Goal: Task Accomplishment & Management: Use online tool/utility

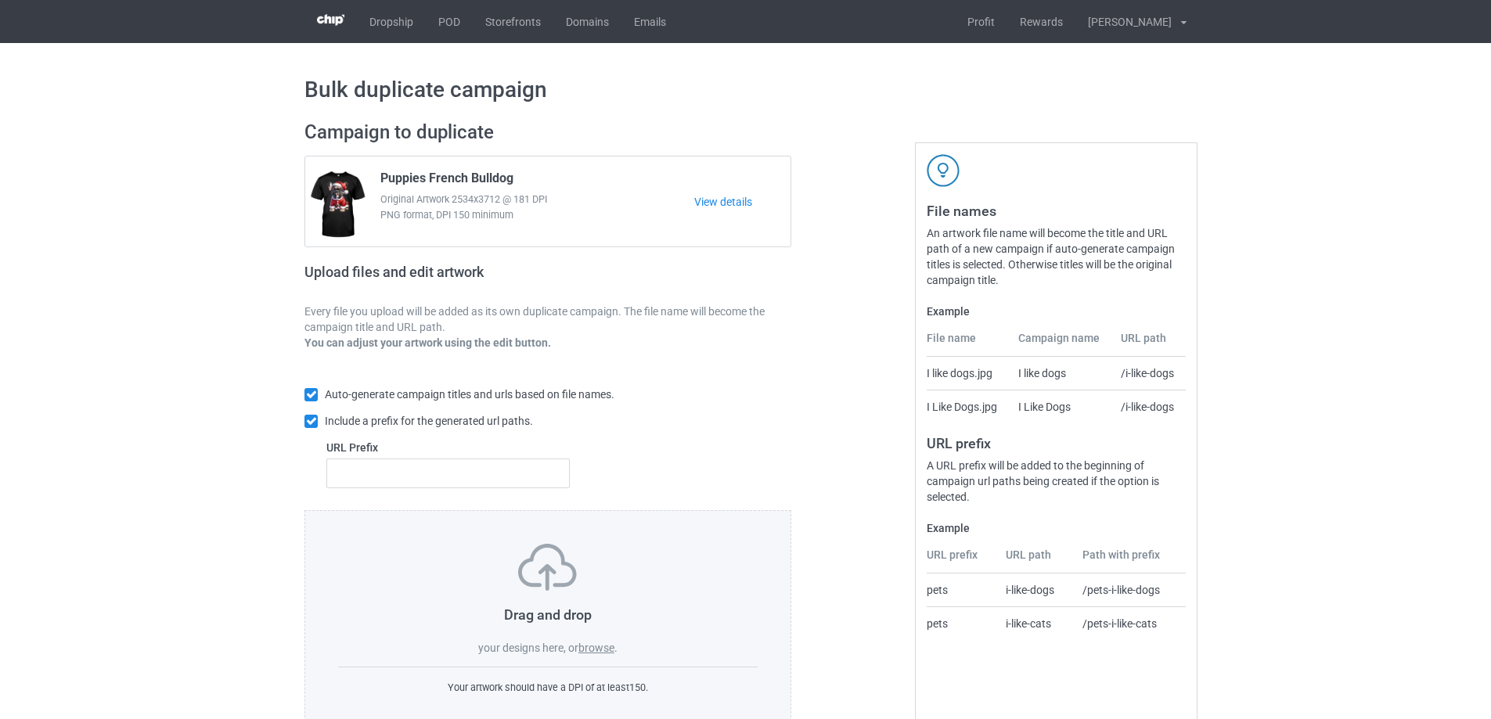
click at [588, 644] on label "browse" at bounding box center [596, 648] width 36 height 13
click at [0, 0] on input "browse" at bounding box center [0, 0] width 0 height 0
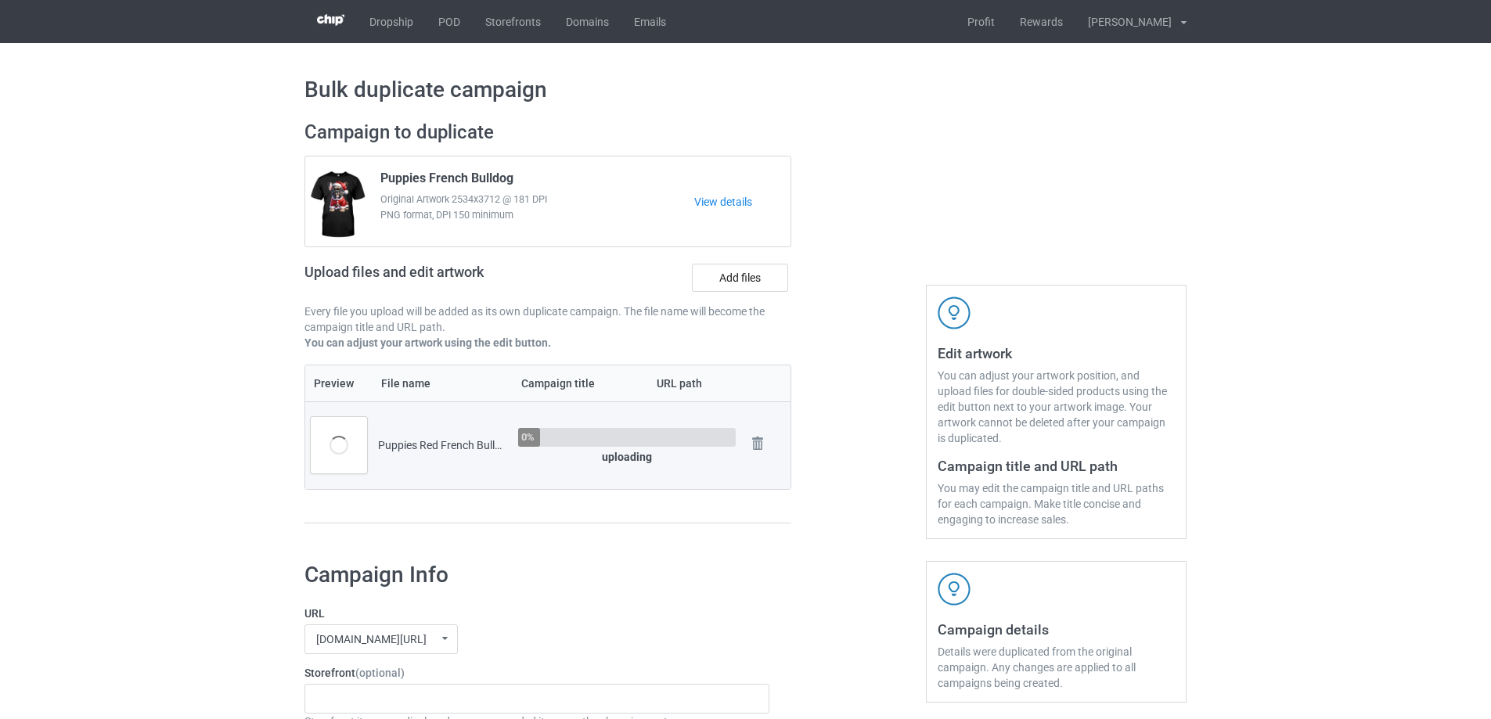
scroll to position [156, 0]
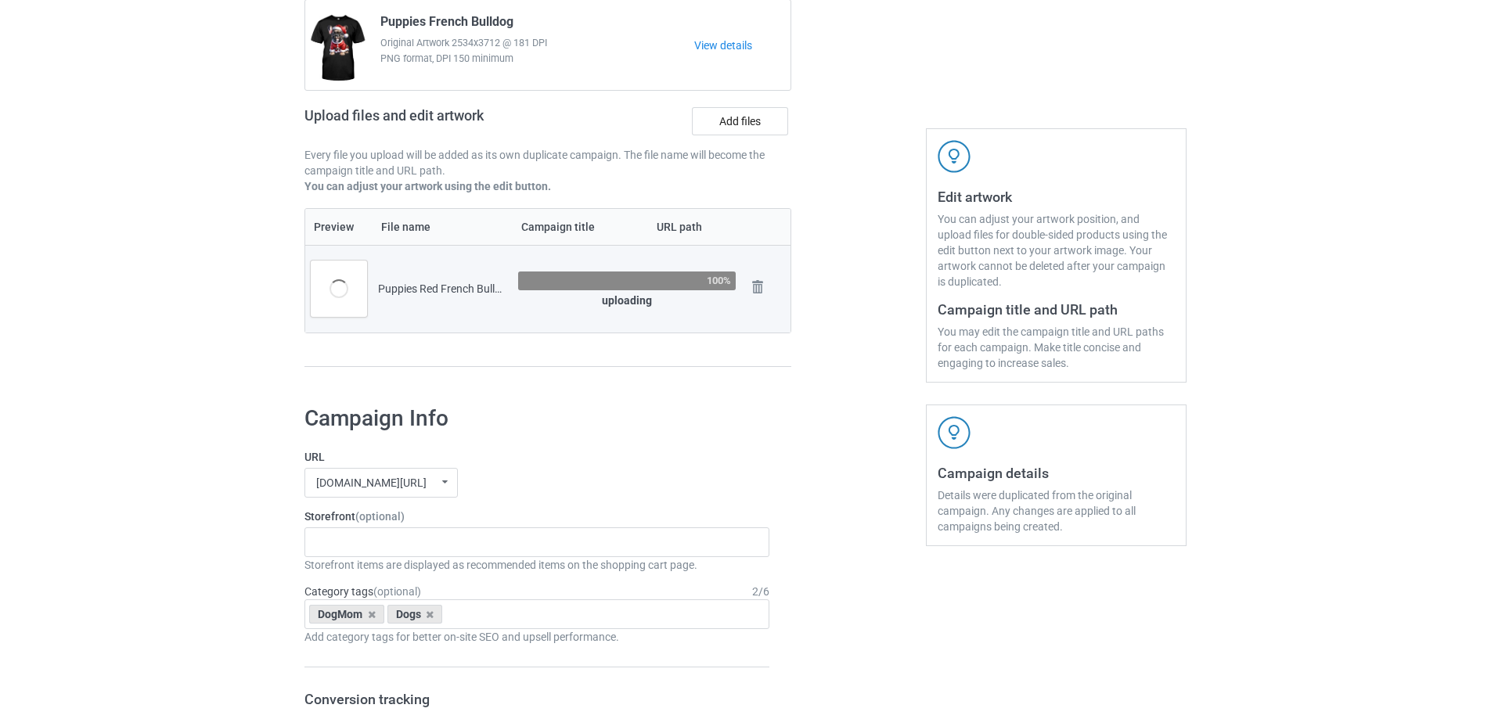
click at [410, 285] on div "Puppies Red French Bulldog.png" at bounding box center [442, 289] width 129 height 16
copy div "Puppies"
click at [386, 528] on div "Storefront (optional) Just A Girl In Love With Her Dogs Skeleton Riding Dogs Da…" at bounding box center [536, 541] width 465 height 64
click at [396, 544] on div "Just A Girl In Love With Her Dogs Skeleton Riding Dogs Dachshund Store Daisy Su…" at bounding box center [536, 542] width 465 height 30
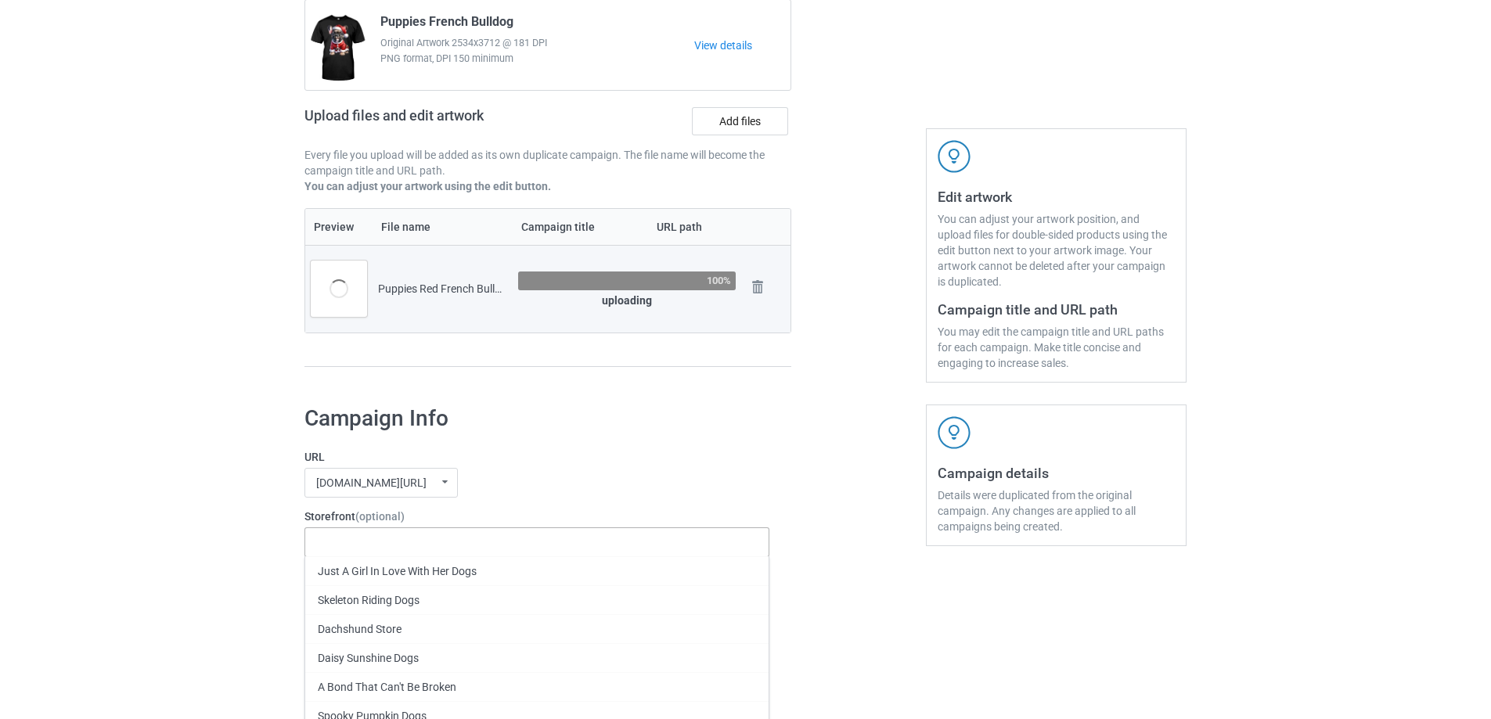
paste input "Puppies"
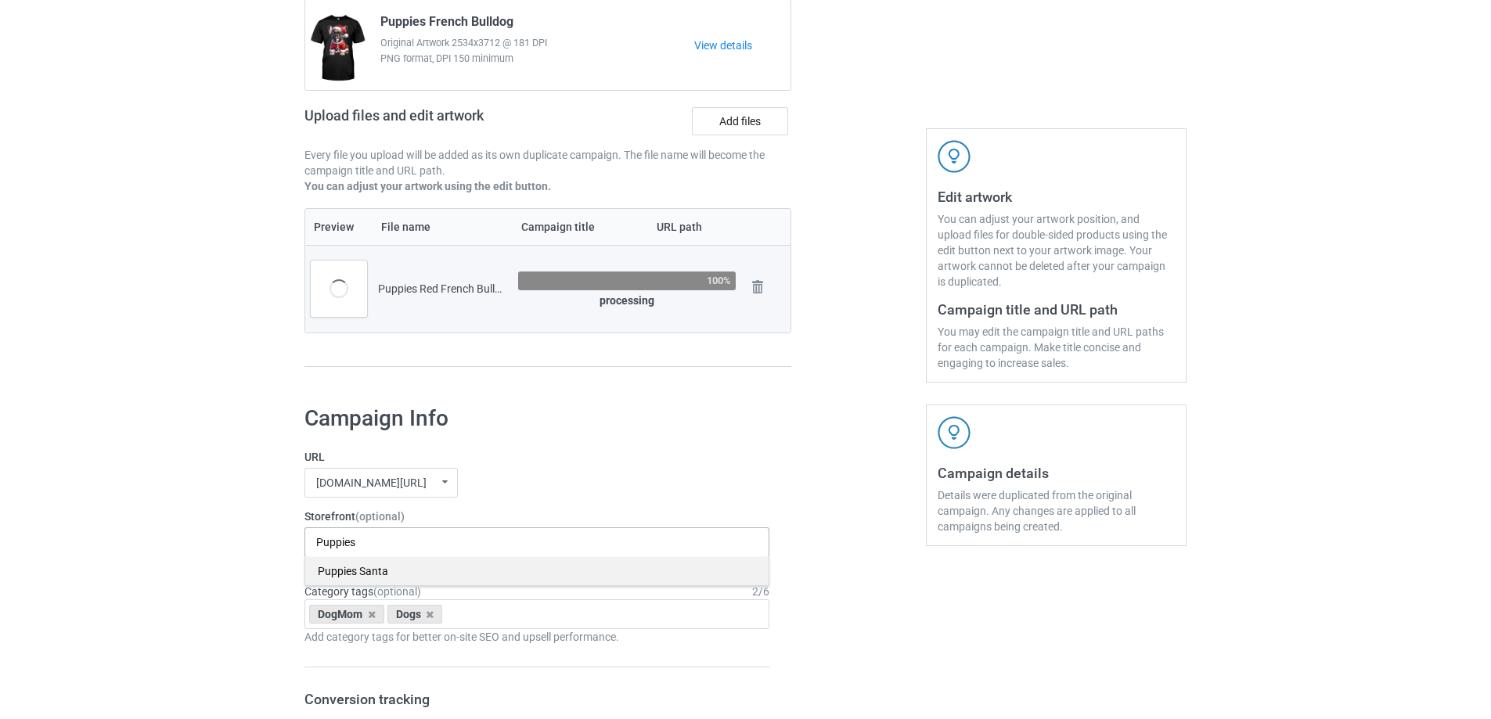
type input "Puppies"
click at [381, 573] on div "Puppies Santa" at bounding box center [536, 570] width 463 height 29
click at [652, 467] on div "URL [DOMAIN_NAME][URL] undefined/ [DOMAIN_NAME][URL] undefined/ [DOMAIN_NAME][U…" at bounding box center [536, 473] width 465 height 49
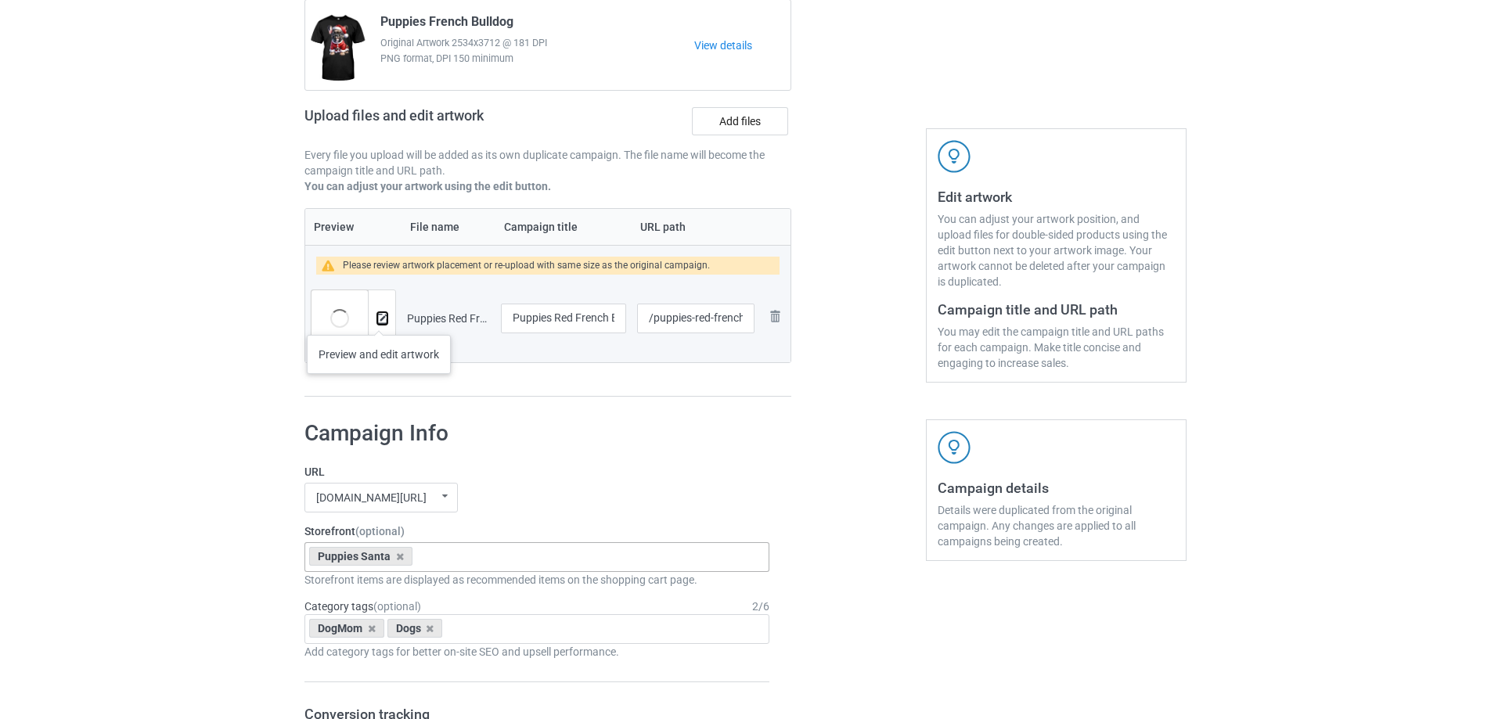
click at [379, 319] on img at bounding box center [382, 319] width 10 height 10
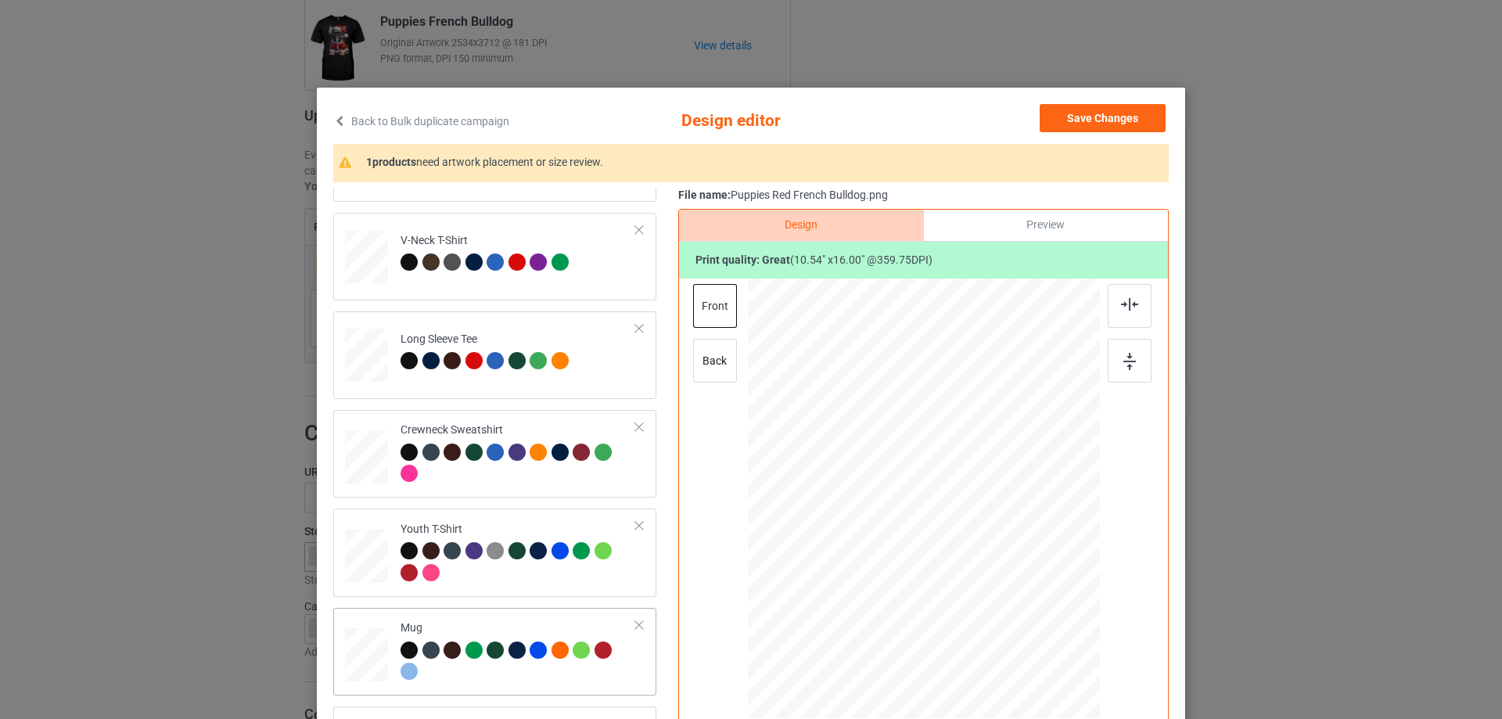
scroll to position [465, 0]
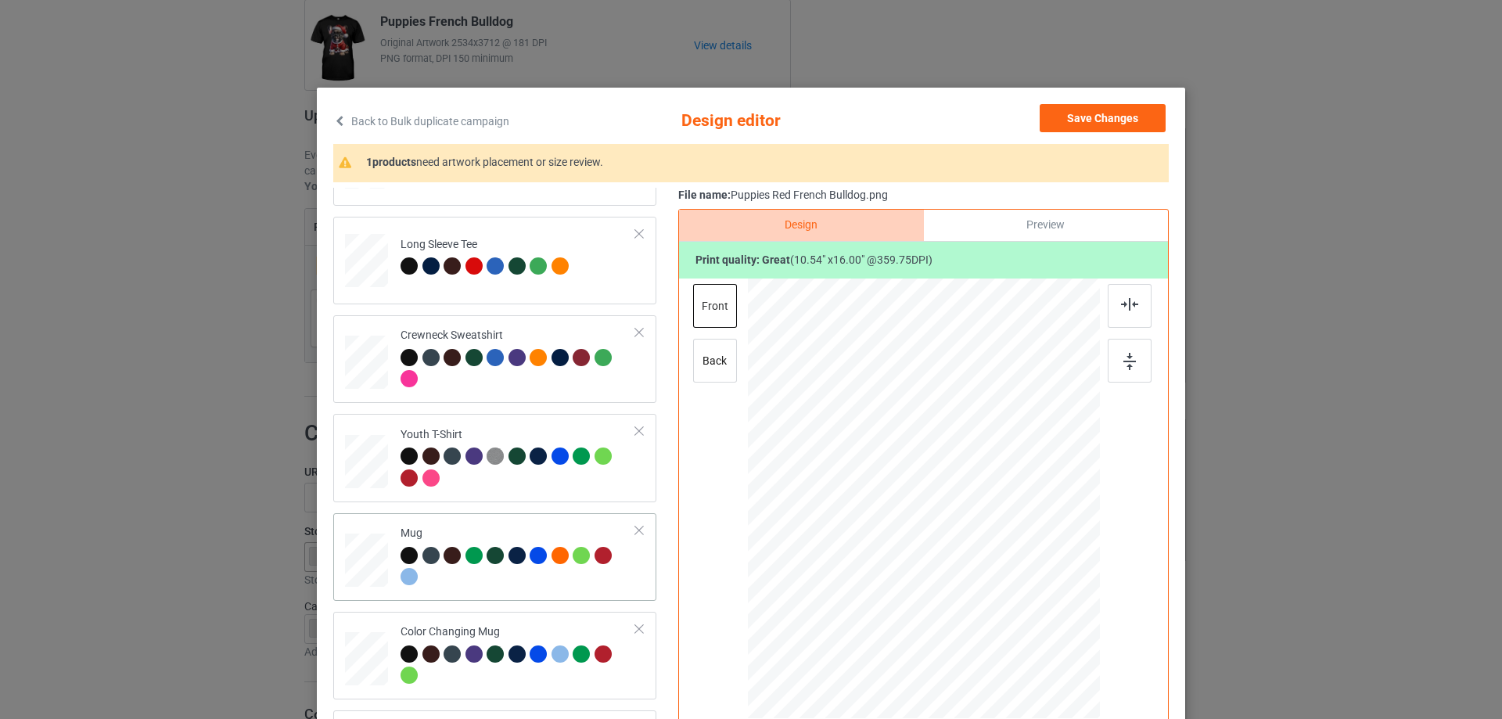
click at [530, 568] on div at bounding box center [541, 558] width 22 height 22
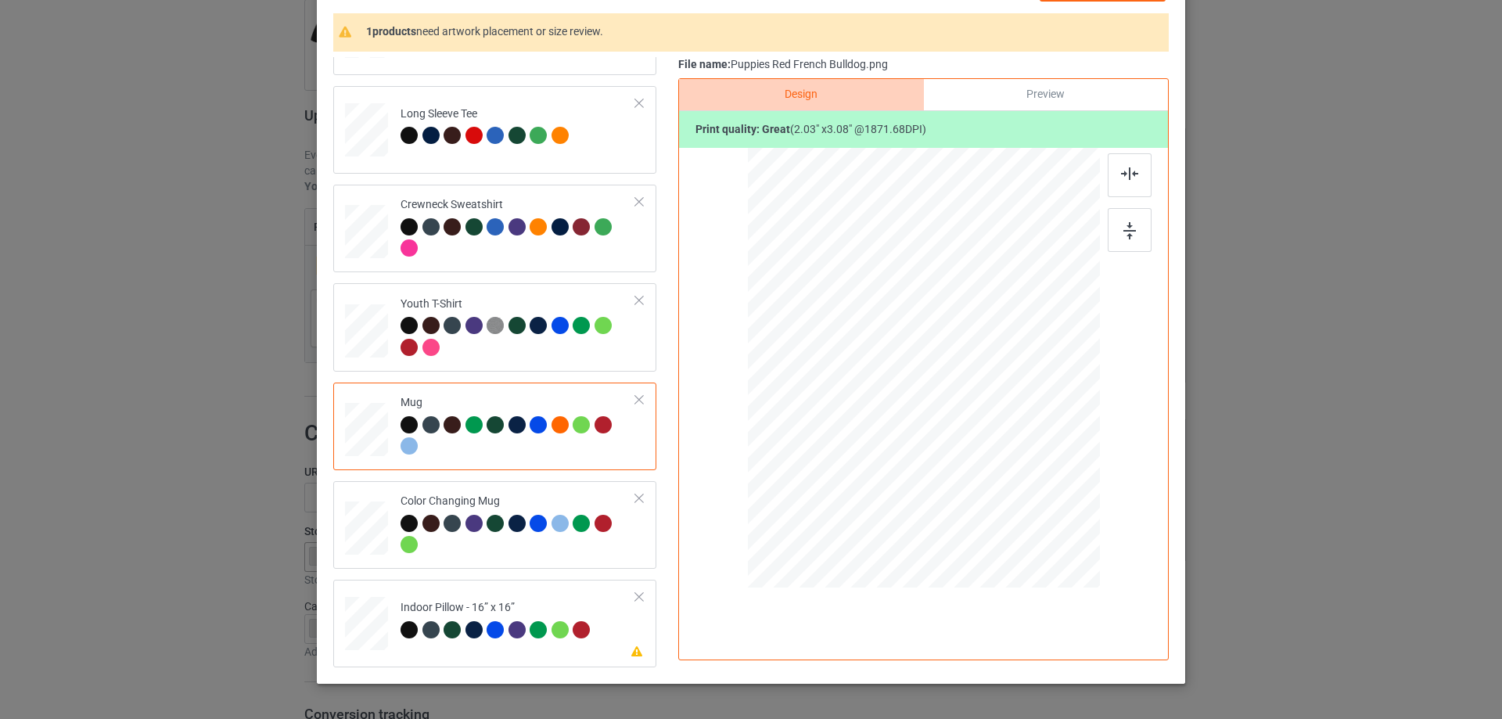
scroll to position [184, 0]
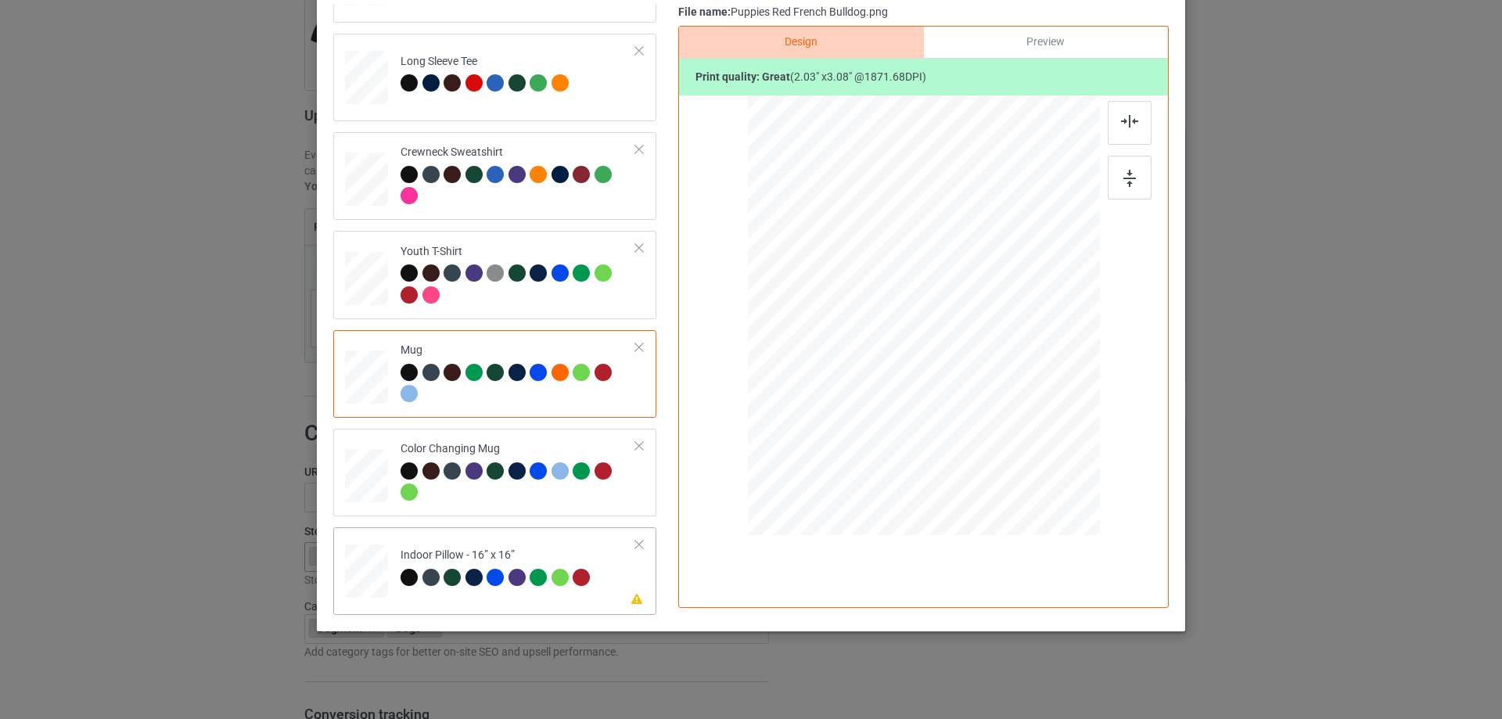
click at [558, 545] on td "Please review artwork placement Indoor Pillow - 16” x 16”" at bounding box center [518, 568] width 253 height 69
drag, startPoint x: 1026, startPoint y: 469, endPoint x: 1017, endPoint y: 428, distance: 41.6
click at [1017, 428] on div at bounding box center [924, 315] width 352 height 351
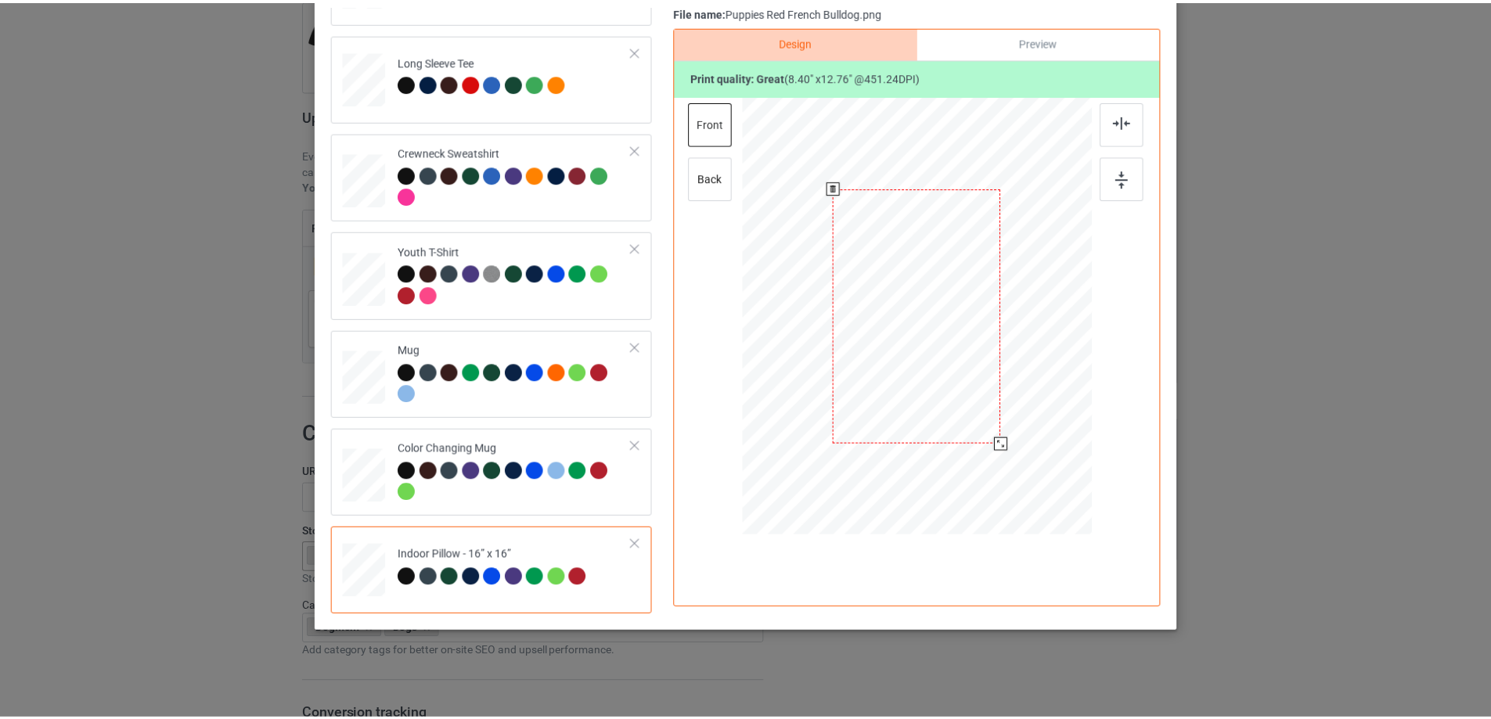
scroll to position [0, 0]
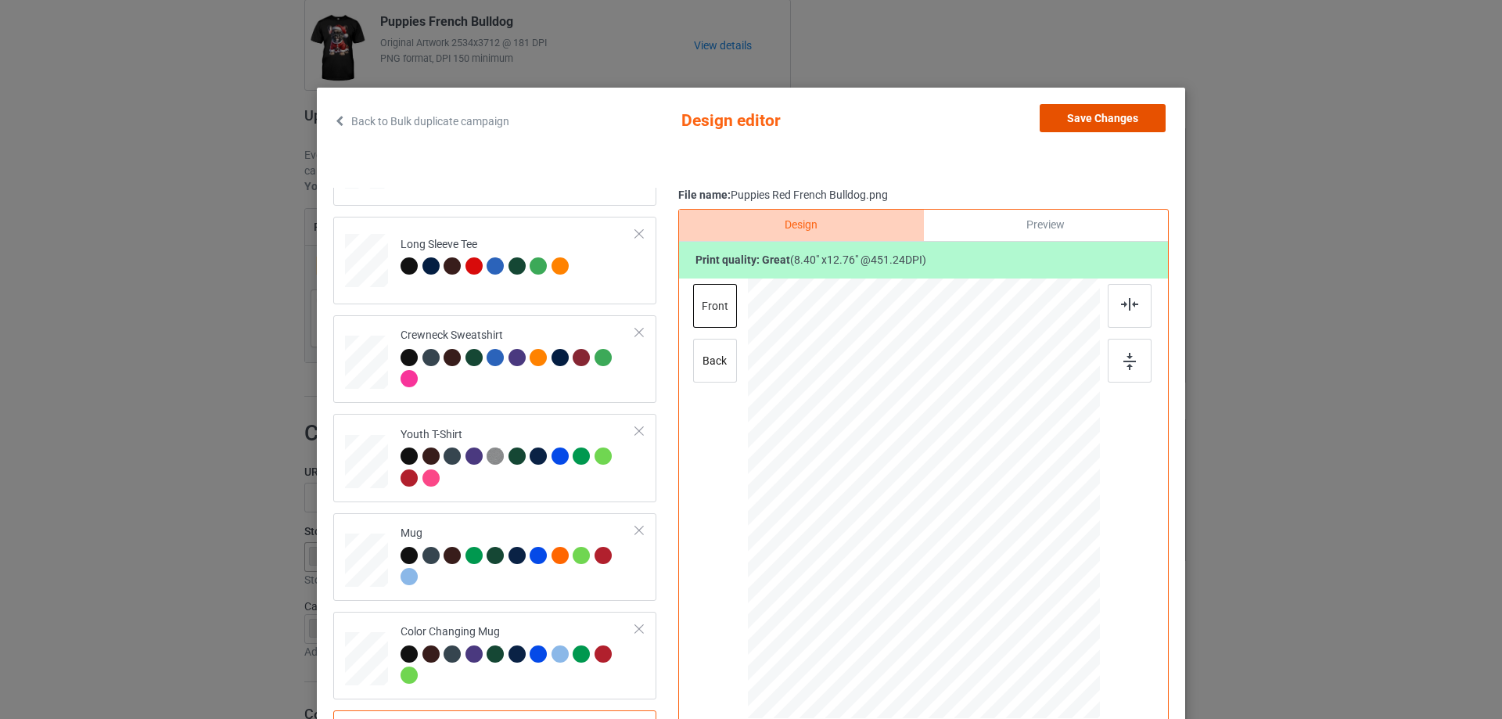
click at [1135, 118] on button "Save Changes" at bounding box center [1103, 118] width 126 height 28
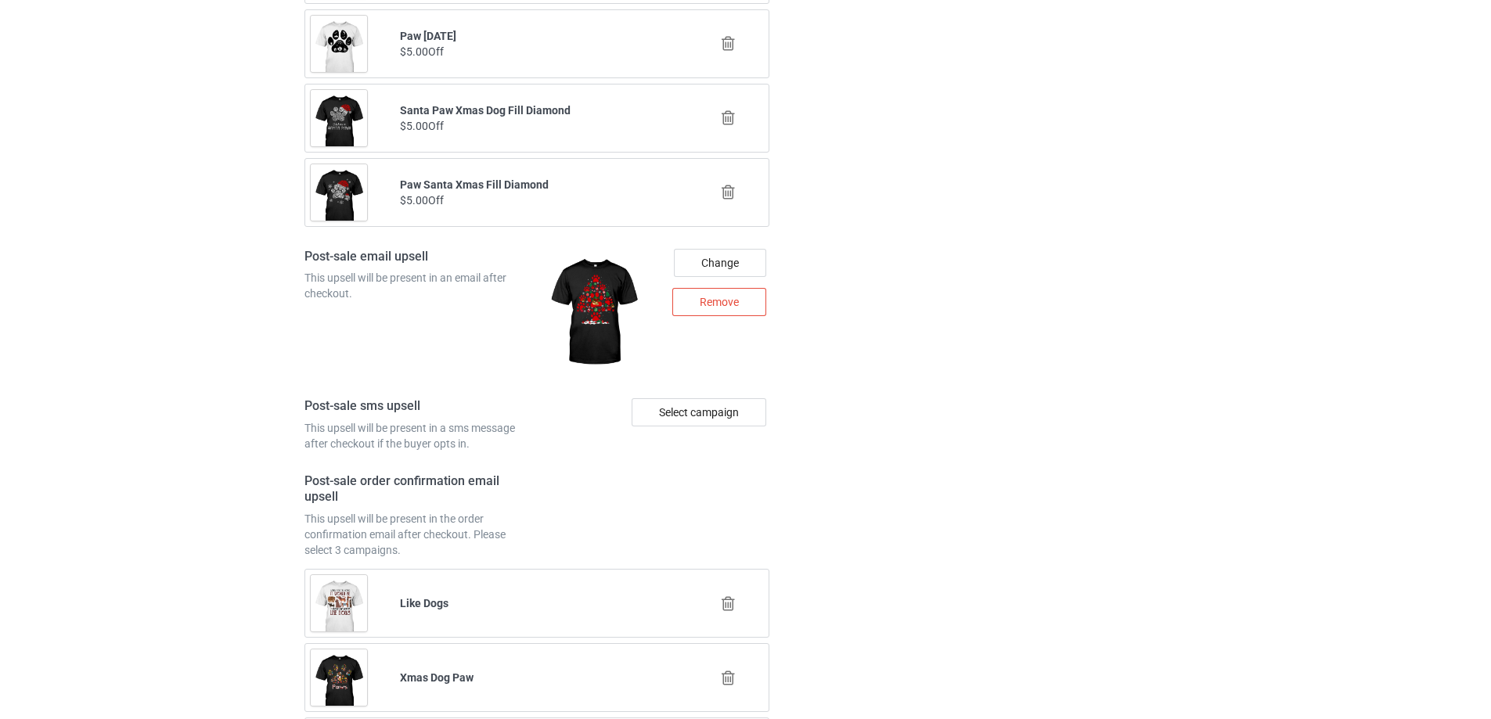
scroll to position [2125, 0]
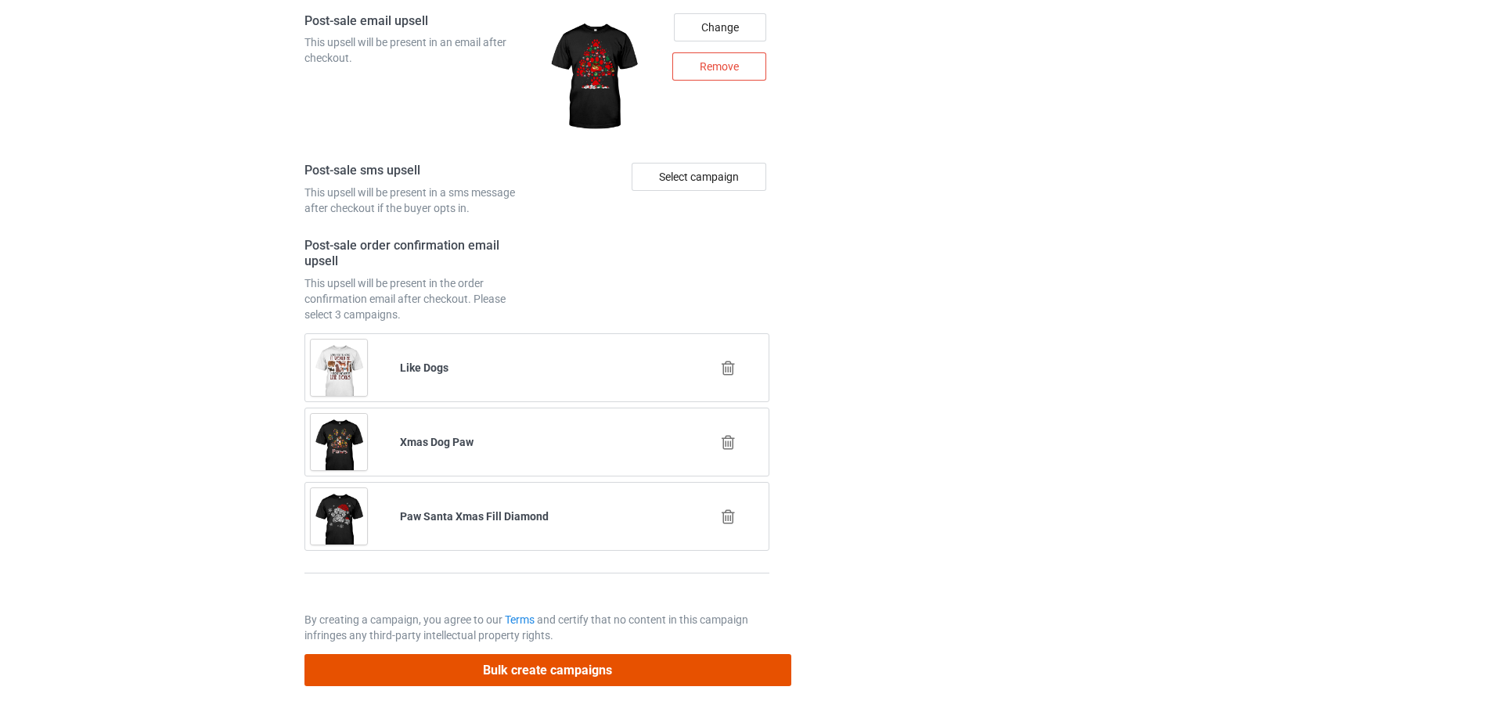
click at [661, 671] on button "Bulk create campaigns" at bounding box center [547, 670] width 487 height 32
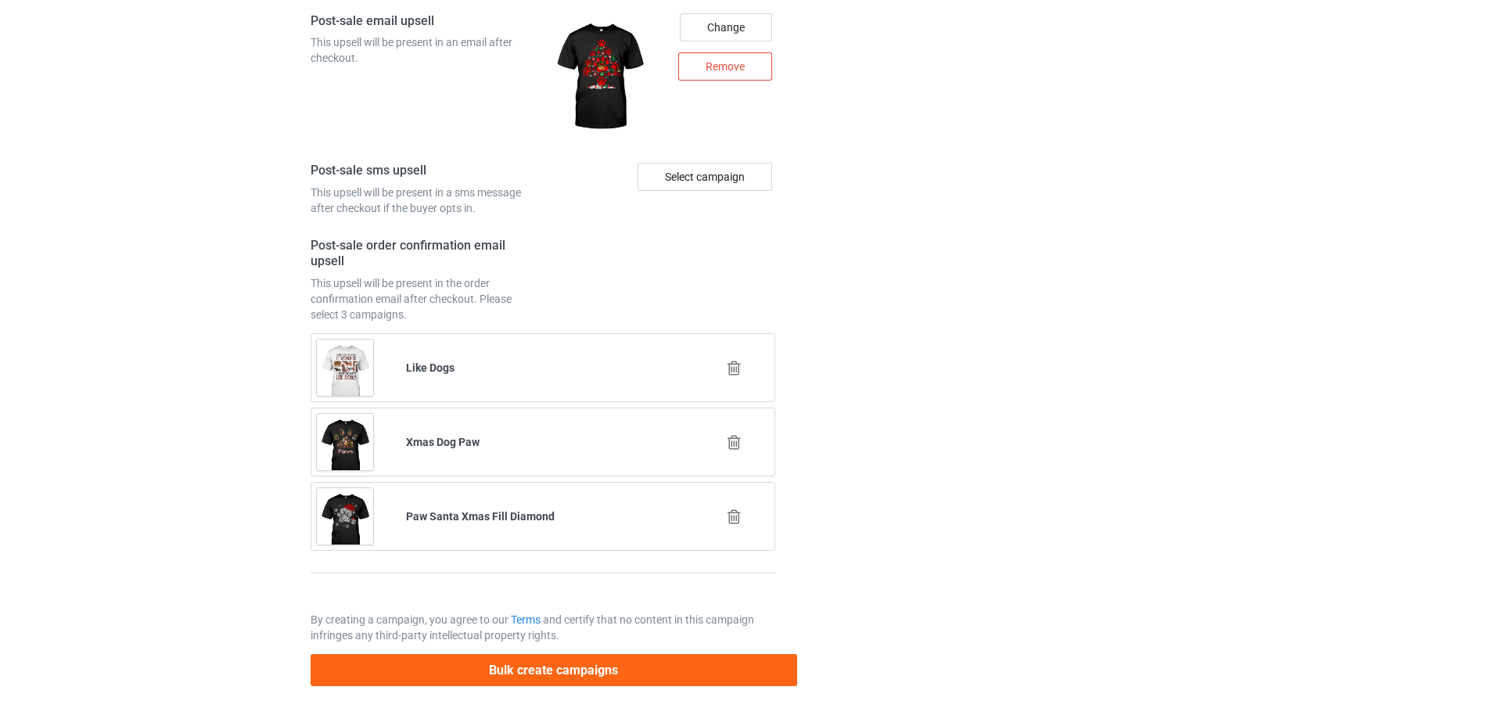
scroll to position [0, 0]
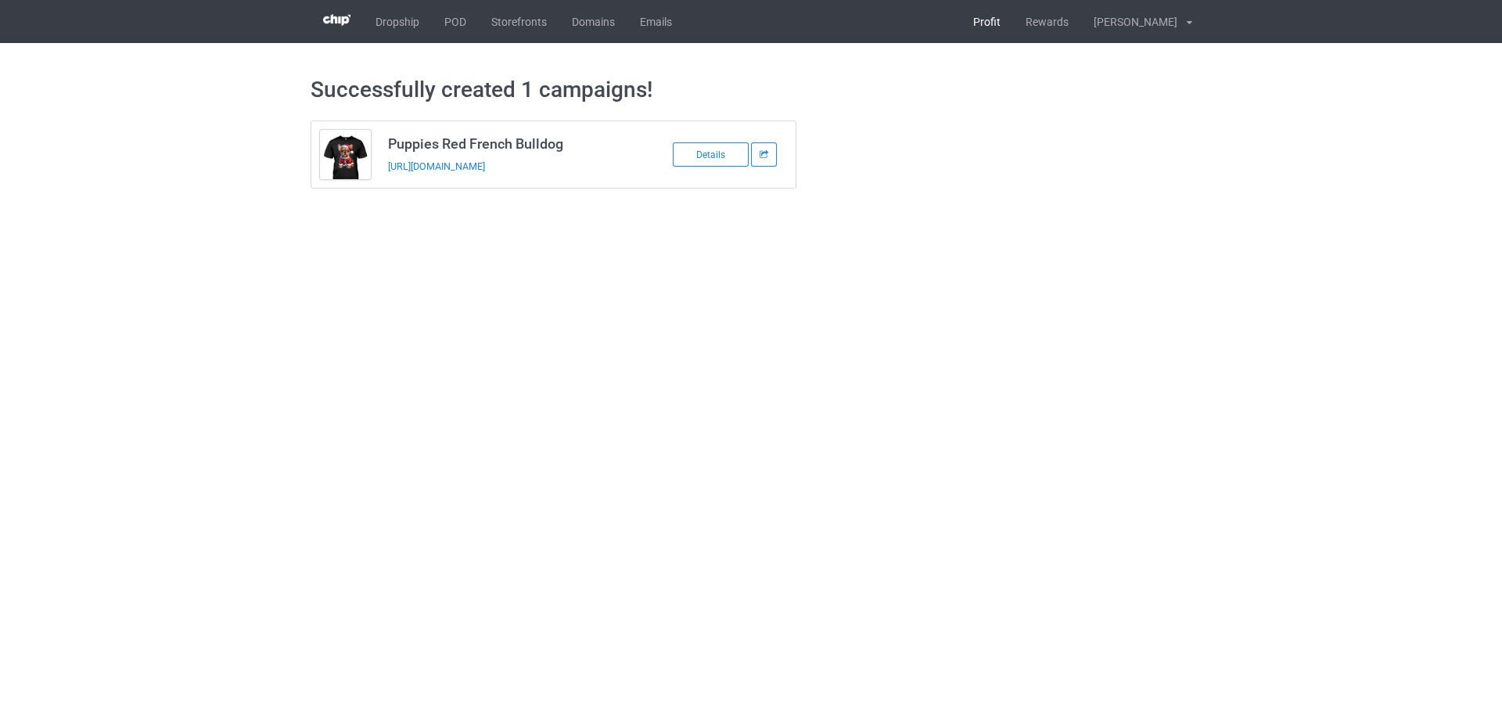
click at [1013, 18] on link "Profit" at bounding box center [987, 21] width 52 height 43
